Goal: Task Accomplishment & Management: Complete application form

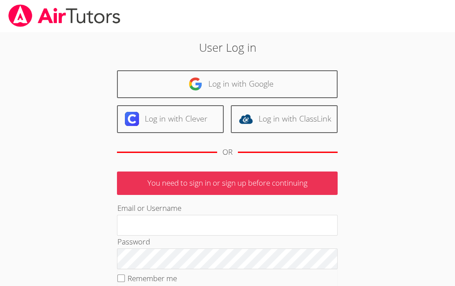
type input "[PERSON_NAME][EMAIL_ADDRESS][DOMAIN_NAME]"
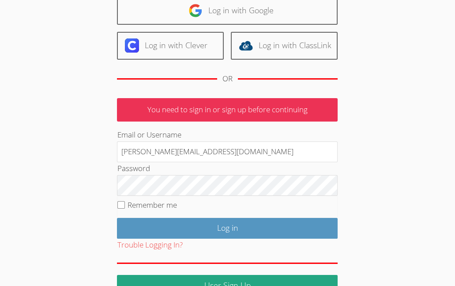
scroll to position [81, 0]
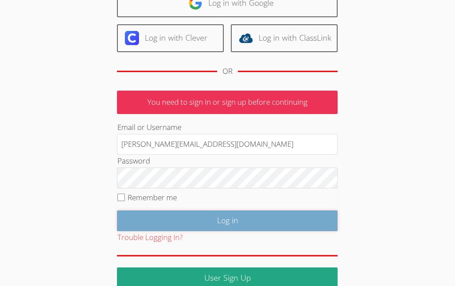
click at [222, 216] on input "Log in" at bounding box center [227, 220] width 221 height 21
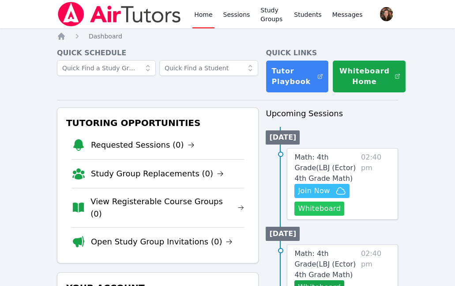
click at [323, 211] on button "Whiteboard" at bounding box center [320, 208] width 50 height 14
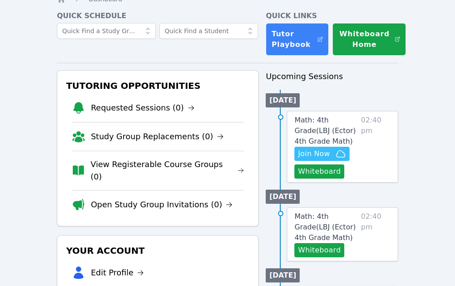
scroll to position [38, 0]
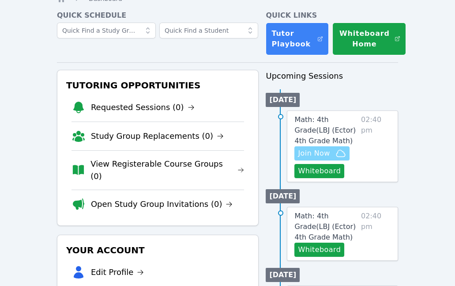
click at [326, 155] on span "Join Now" at bounding box center [314, 153] width 32 height 11
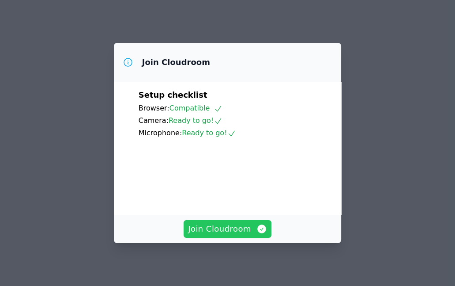
click at [213, 232] on span "Join Cloudroom" at bounding box center [227, 229] width 79 height 12
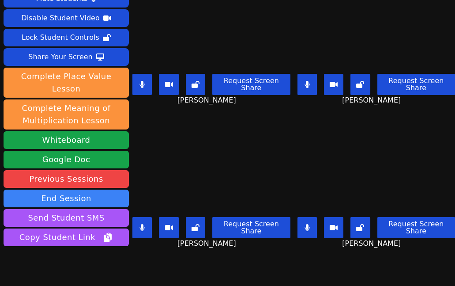
scroll to position [29, 0]
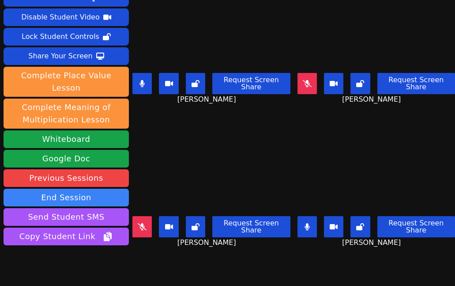
click at [145, 91] on button at bounding box center [142, 83] width 19 height 21
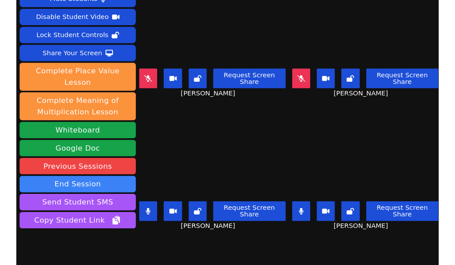
scroll to position [27, 0]
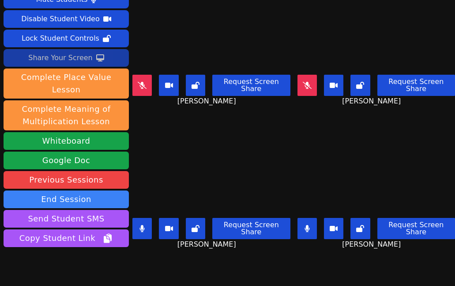
click at [83, 56] on div "Share Your Screen" at bounding box center [60, 58] width 64 height 14
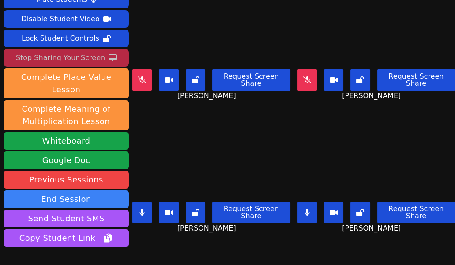
click at [311, 216] on button at bounding box center [307, 212] width 19 height 21
click at [138, 211] on button at bounding box center [142, 212] width 19 height 21
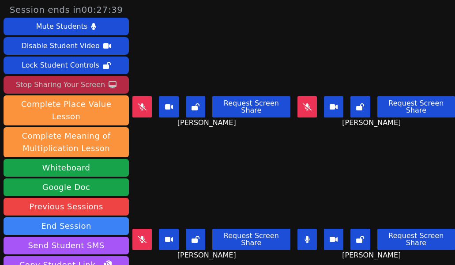
scroll to position [2, 0]
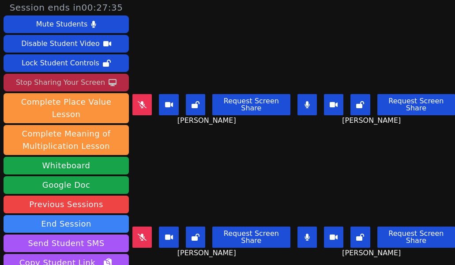
click at [307, 235] on icon at bounding box center [307, 237] width 5 height 7
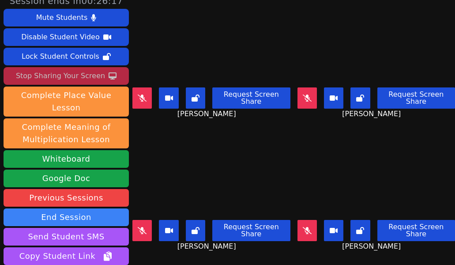
scroll to position [9, 0]
click at [144, 226] on button at bounding box center [142, 230] width 19 height 21
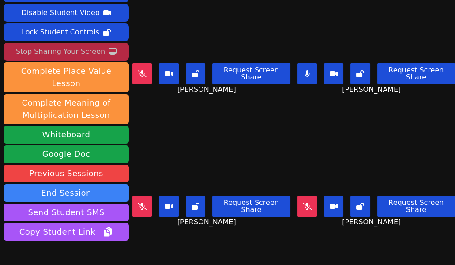
scroll to position [32, 0]
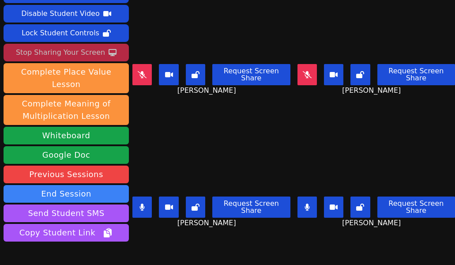
click at [148, 204] on button at bounding box center [142, 207] width 19 height 21
click at [306, 205] on icon at bounding box center [307, 207] width 5 height 7
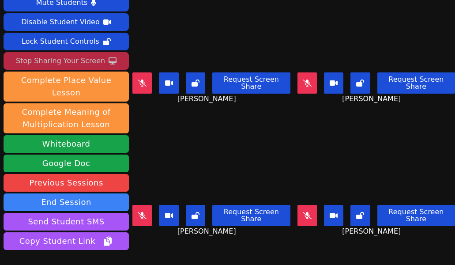
scroll to position [11, 0]
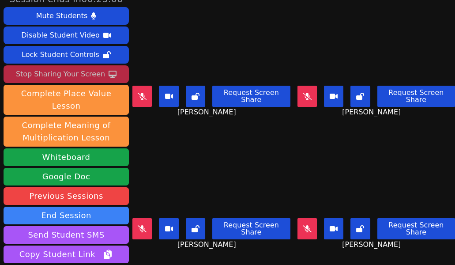
click at [146, 227] on icon at bounding box center [142, 228] width 9 height 7
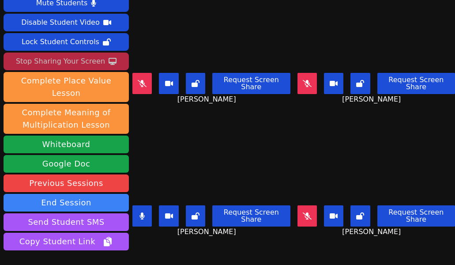
scroll to position [23, 0]
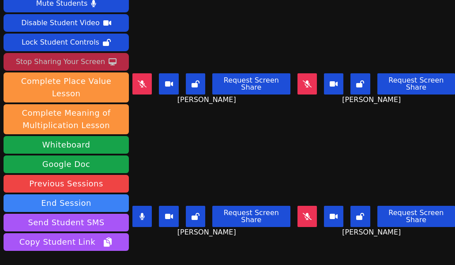
click at [146, 208] on button at bounding box center [142, 216] width 19 height 21
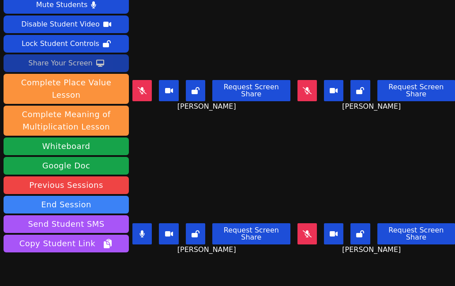
scroll to position [12, 0]
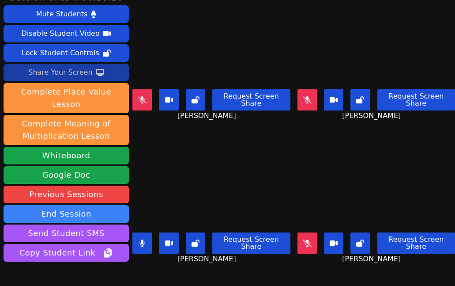
click at [312, 100] on button at bounding box center [307, 99] width 19 height 21
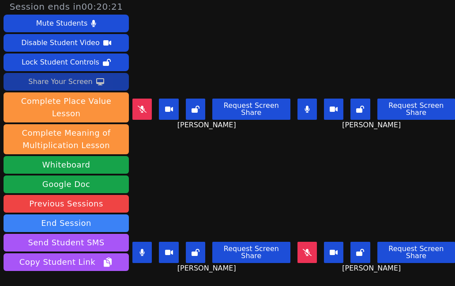
click at [309, 113] on button at bounding box center [307, 109] width 19 height 21
click at [308, 255] on icon at bounding box center [307, 252] width 9 height 7
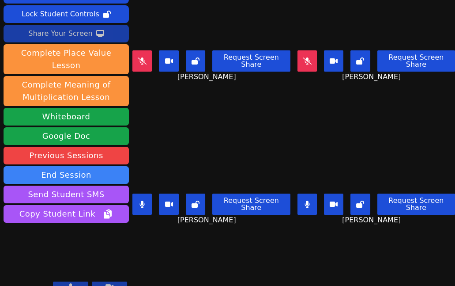
scroll to position [50, 0]
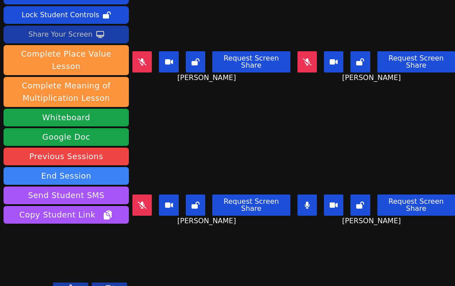
click at [238, 153] on video at bounding box center [212, 146] width 158 height 89
click at [304, 202] on button at bounding box center [307, 204] width 19 height 21
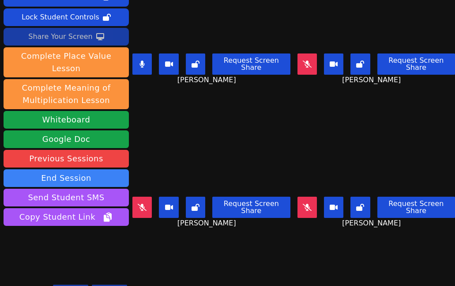
scroll to position [51, 0]
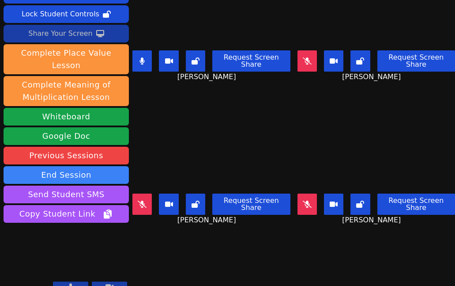
click at [143, 59] on icon at bounding box center [142, 60] width 5 height 7
click at [148, 204] on button at bounding box center [142, 203] width 19 height 21
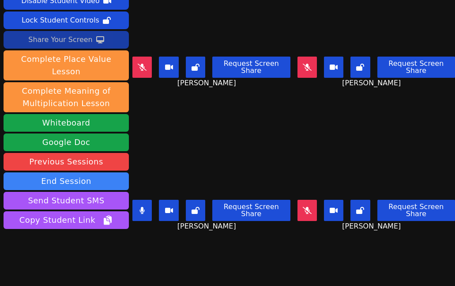
click at [147, 209] on button at bounding box center [142, 210] width 19 height 21
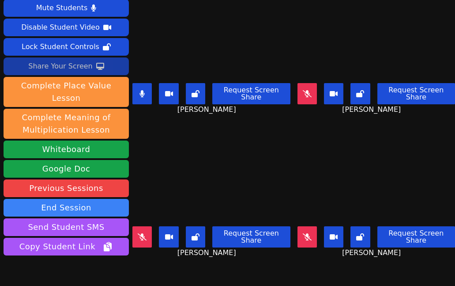
scroll to position [8, 0]
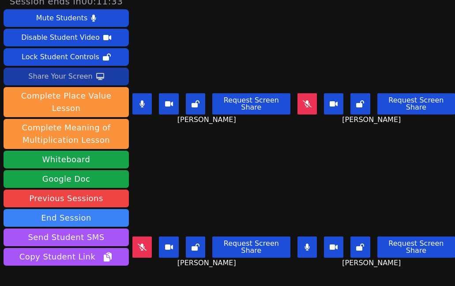
click at [142, 106] on icon at bounding box center [142, 103] width 5 height 7
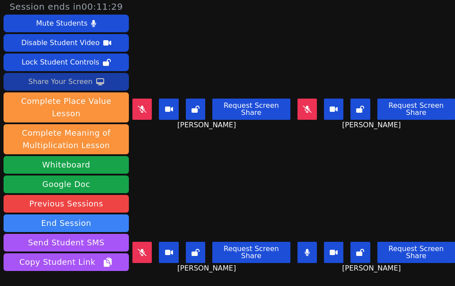
scroll to position [4, 0]
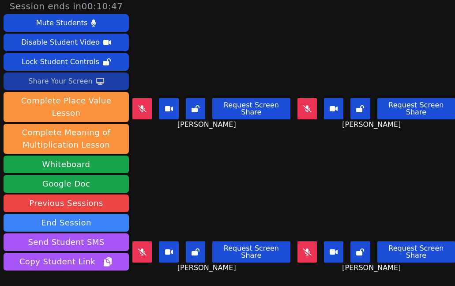
click at [144, 105] on icon at bounding box center [142, 108] width 9 height 7
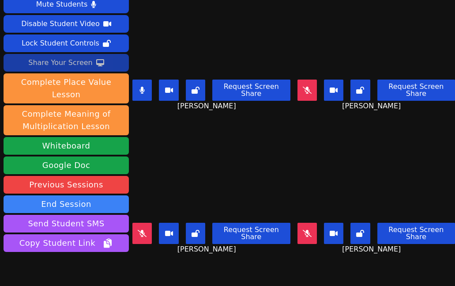
scroll to position [22, 0]
click at [148, 91] on button at bounding box center [142, 90] width 19 height 21
click at [144, 230] on icon at bounding box center [142, 233] width 9 height 7
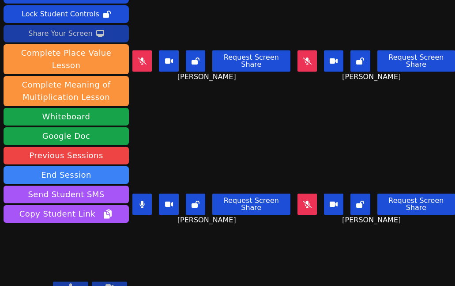
click at [310, 60] on icon at bounding box center [307, 60] width 9 height 7
click at [143, 199] on button at bounding box center [142, 203] width 19 height 21
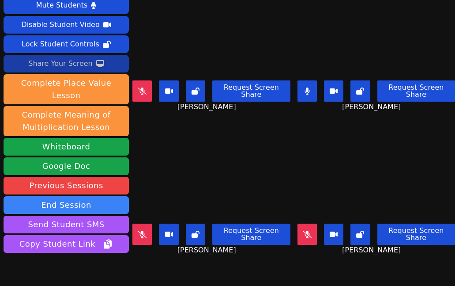
scroll to position [0, 0]
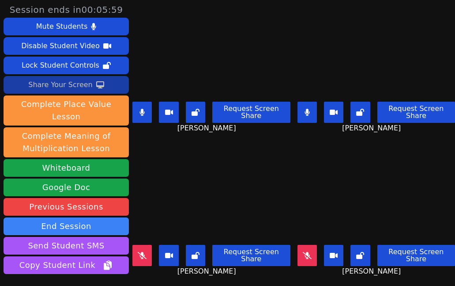
click at [140, 112] on button at bounding box center [142, 112] width 19 height 21
click at [310, 110] on button at bounding box center [307, 112] width 19 height 21
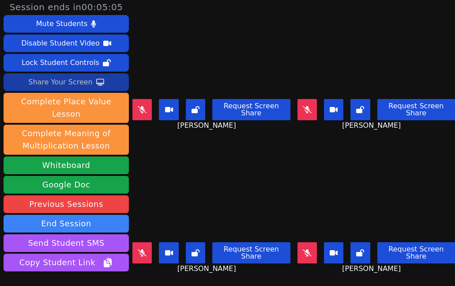
scroll to position [32, 0]
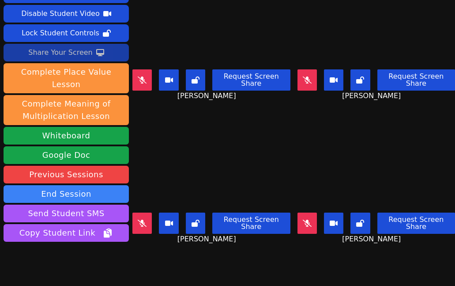
click at [316, 224] on button at bounding box center [307, 222] width 19 height 21
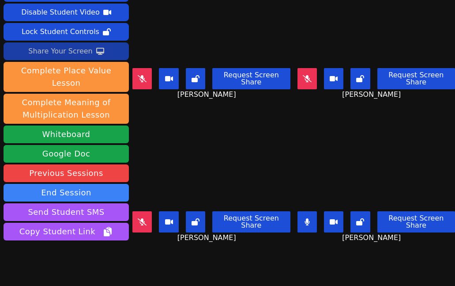
scroll to position [36, 0]
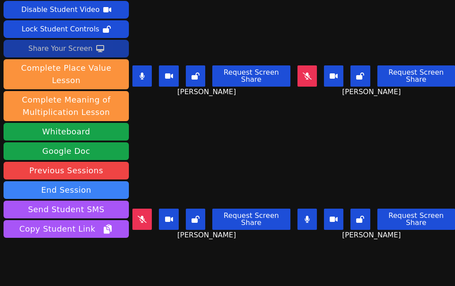
click at [140, 74] on icon at bounding box center [142, 75] width 5 height 7
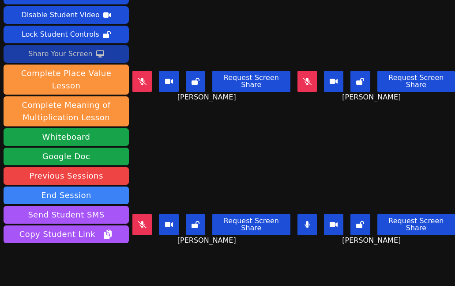
scroll to position [25, 0]
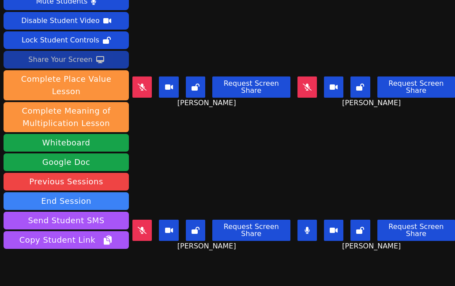
click at [154, 226] on div "Request Screen Share" at bounding box center [212, 230] width 158 height 21
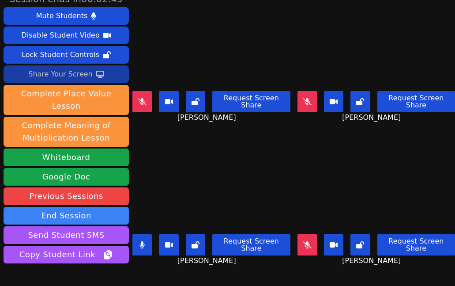
scroll to position [10, 0]
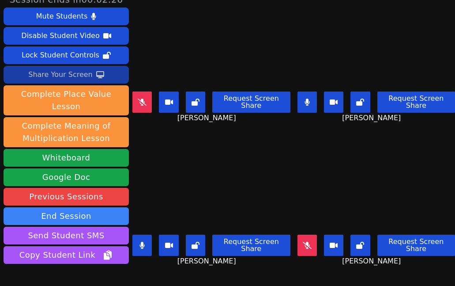
click at [144, 245] on icon at bounding box center [142, 245] width 5 height 7
click at [310, 98] on button at bounding box center [307, 101] width 19 height 21
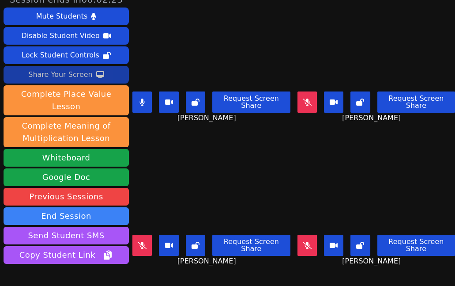
scroll to position [0, 0]
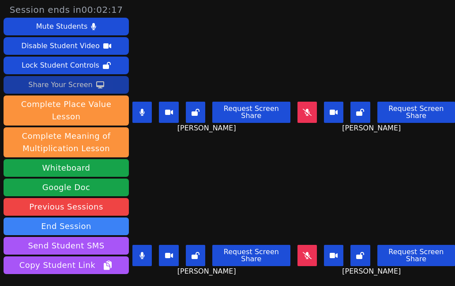
click at [145, 264] on button at bounding box center [142, 255] width 19 height 21
click at [203, 254] on button at bounding box center [195, 255] width 19 height 21
click at [363, 254] on icon at bounding box center [360, 255] width 8 height 7
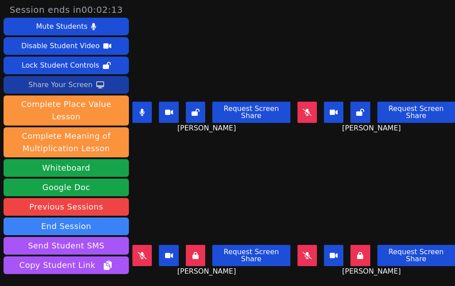
click at [361, 114] on icon at bounding box center [360, 112] width 8 height 7
click at [310, 109] on button at bounding box center [307, 112] width 19 height 21
click at [138, 113] on button at bounding box center [142, 112] width 19 height 21
click at [200, 110] on icon at bounding box center [196, 112] width 8 height 7
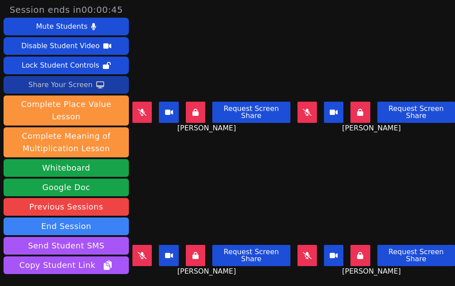
click at [312, 111] on icon at bounding box center [307, 112] width 9 height 7
click at [363, 111] on icon at bounding box center [360, 112] width 6 height 7
click at [146, 257] on icon at bounding box center [142, 255] width 9 height 7
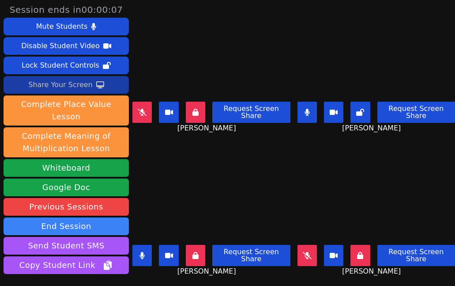
click at [198, 253] on icon at bounding box center [196, 255] width 6 height 7
click at [362, 253] on icon at bounding box center [360, 255] width 6 height 7
click at [305, 255] on icon at bounding box center [307, 255] width 9 height 7
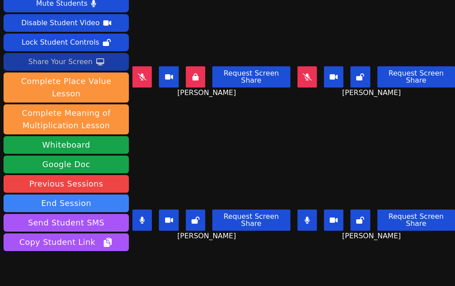
scroll to position [15, 0]
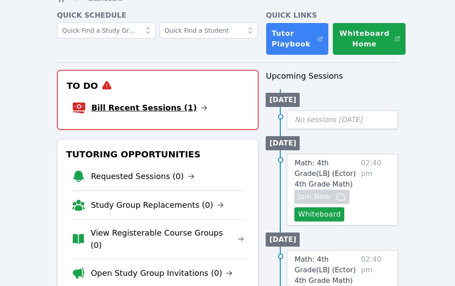
scroll to position [38, 0]
click at [159, 105] on link "Bill Recent Sessions (1)" at bounding box center [149, 108] width 116 height 12
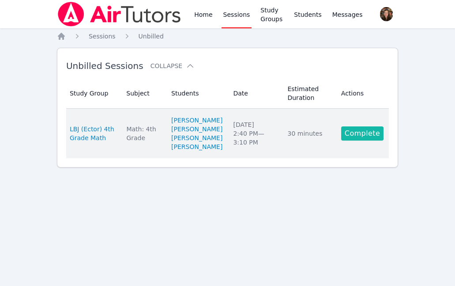
click at [364, 134] on link "Complete" at bounding box center [362, 133] width 42 height 14
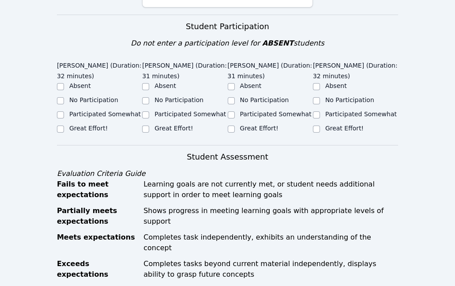
scroll to position [305, 0]
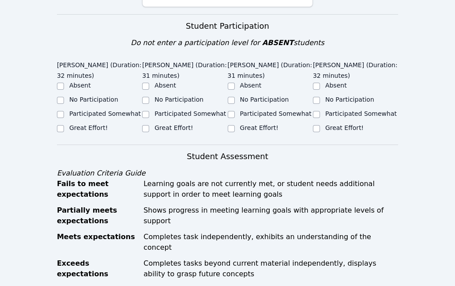
click at [90, 131] on label "Great Effort!" at bounding box center [88, 127] width 38 height 7
click at [64, 132] on input "Great Effort!" at bounding box center [60, 128] width 7 height 7
checkbox input "true"
click at [163, 131] on label "Great Effort!" at bounding box center [174, 127] width 38 height 7
click at [149, 132] on input "Great Effort!" at bounding box center [145, 128] width 7 height 7
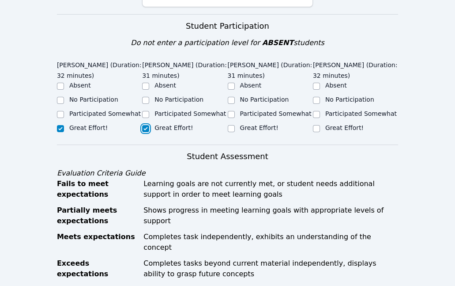
checkbox input "true"
click at [235, 134] on div "Great Effort!" at bounding box center [270, 128] width 85 height 11
click at [328, 131] on label "Great Effort!" at bounding box center [345, 127] width 38 height 7
click at [320, 132] on input "Great Effort!" at bounding box center [316, 128] width 7 height 7
checkbox input "true"
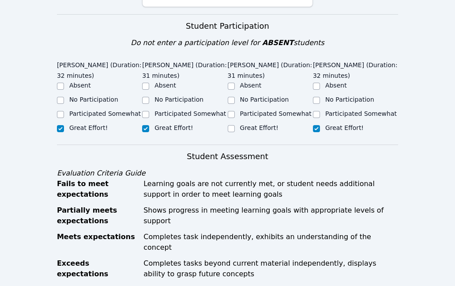
click at [235, 134] on div "Great Effort!" at bounding box center [270, 128] width 85 height 11
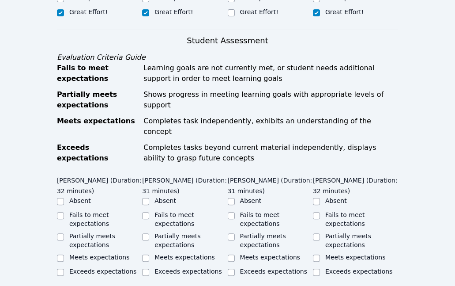
scroll to position [421, 0]
click at [228, 17] on input "Great Effort!" at bounding box center [231, 13] width 7 height 7
checkbox input "true"
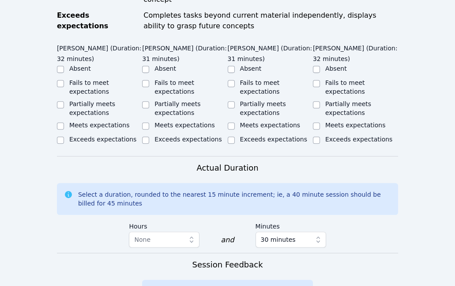
scroll to position [557, 0]
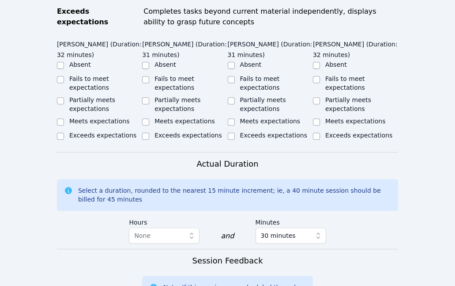
click at [167, 137] on label "Exceeds expectations" at bounding box center [188, 135] width 67 height 7
click at [149, 137] on input "Exceeds expectations" at bounding box center [145, 136] width 7 height 7
click at [167, 137] on label "Exceeds expectations" at bounding box center [188, 135] width 67 height 7
click at [149, 137] on input "Exceeds expectations" at bounding box center [145, 136] width 7 height 7
click at [146, 135] on input "Exceeds expectations" at bounding box center [145, 136] width 7 height 7
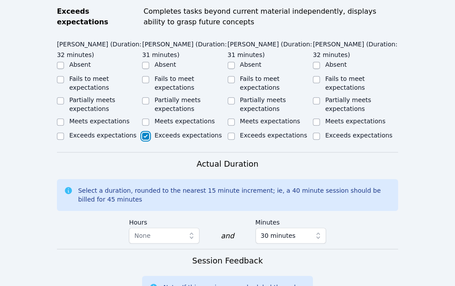
checkbox input "true"
click at [65, 133] on div "Exceeds expectations" at bounding box center [99, 136] width 85 height 11
click at [62, 121] on input "Meets expectations" at bounding box center [60, 121] width 7 height 7
checkbox input "true"
click at [64, 99] on div "Partially meets expectations" at bounding box center [99, 104] width 85 height 18
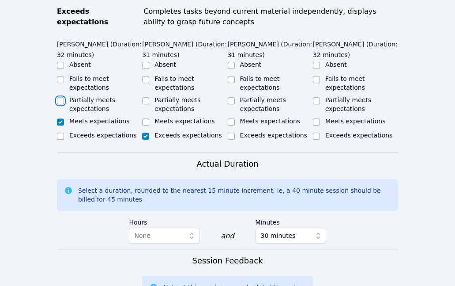
click at [59, 100] on input "Partially meets expectations" at bounding box center [60, 100] width 7 height 7
checkbox input "true"
checkbox input "false"
click at [148, 102] on input "Partially meets expectations" at bounding box center [145, 100] width 7 height 7
checkbox input "true"
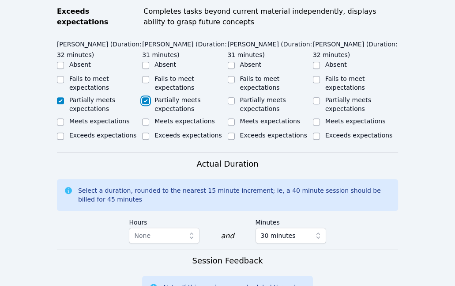
checkbox input "false"
click at [234, 102] on input "Partially meets expectations" at bounding box center [231, 100] width 7 height 7
checkbox input "true"
click at [315, 103] on input "Partially meets expectations" at bounding box center [316, 100] width 7 height 7
checkbox input "true"
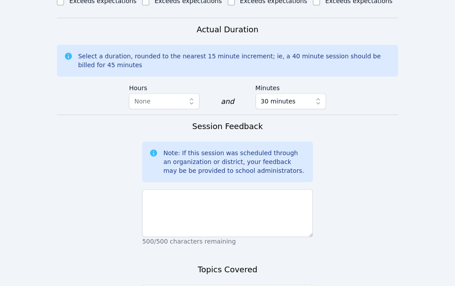
scroll to position [694, 0]
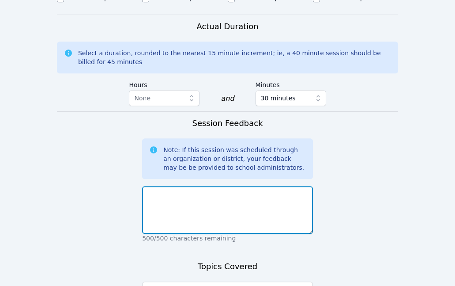
click at [208, 220] on textarea at bounding box center [227, 210] width 171 height 48
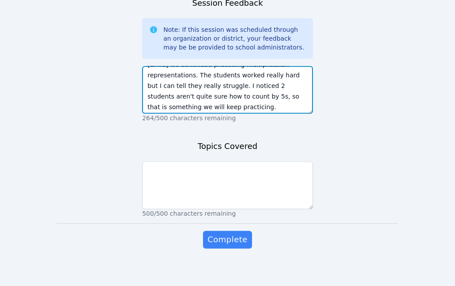
scroll to position [818, 0]
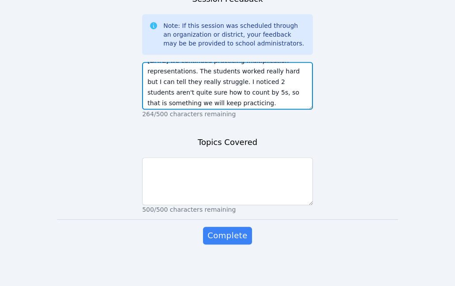
type textarea "Today we continued practicing multiplication representations. The students work…"
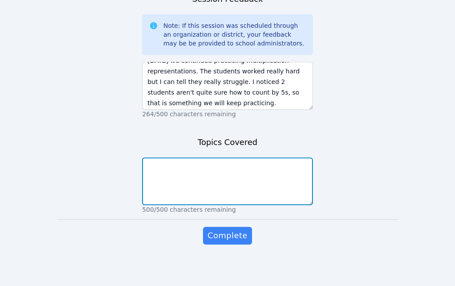
click at [186, 177] on textarea at bounding box center [227, 181] width 171 height 48
type textarea "Multiplication"
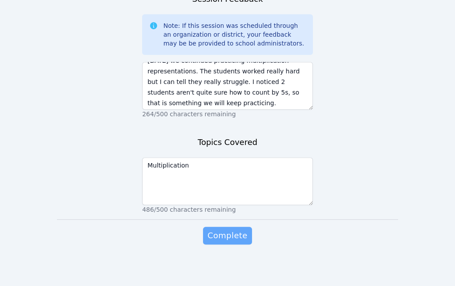
click at [223, 235] on span "Complete" at bounding box center [228, 235] width 40 height 12
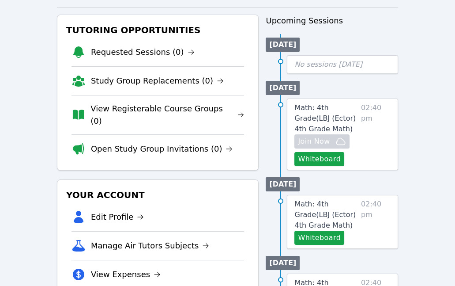
scroll to position [96, 0]
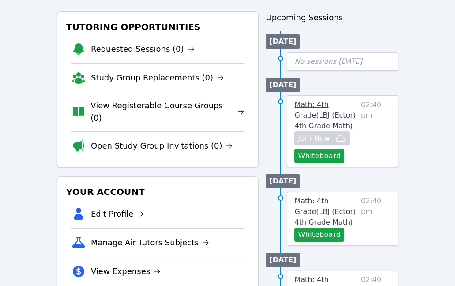
click at [319, 117] on span "Math: 4th Grade ( LBJ (Ector) 4th Grade Math )" at bounding box center [325, 115] width 61 height 30
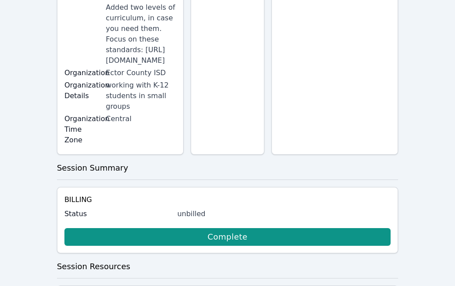
scroll to position [254, 0]
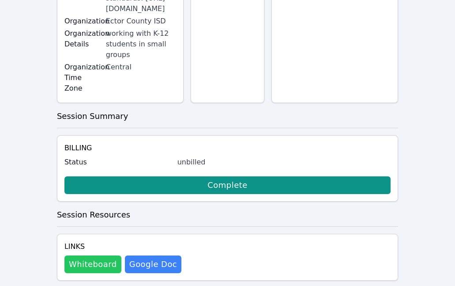
click at [91, 255] on button "Whiteboard" at bounding box center [92, 264] width 57 height 18
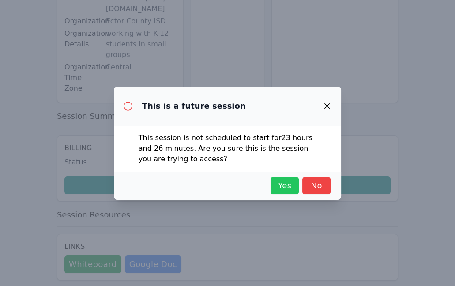
click at [292, 185] on span "Yes" at bounding box center [284, 185] width 19 height 12
